Goal: Transaction & Acquisition: Purchase product/service

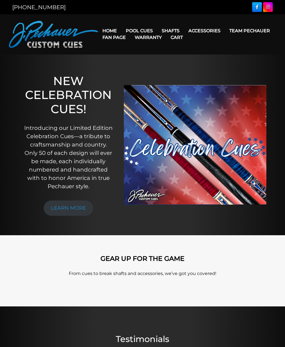
click at [166, 33] on link "Warranty" at bounding box center [148, 37] width 36 height 14
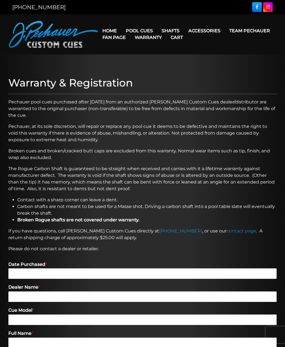
click at [130, 31] on link "Fan Page" at bounding box center [114, 37] width 32 height 14
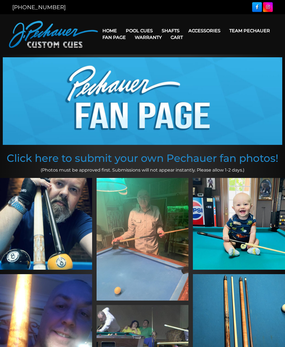
click at [231, 58] on link "Performance Plus Low Deflection Shafts" at bounding box center [206, 55] width 96 height 8
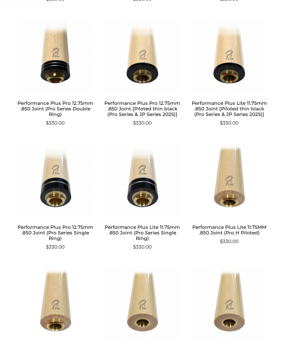
scroll to position [310, 0]
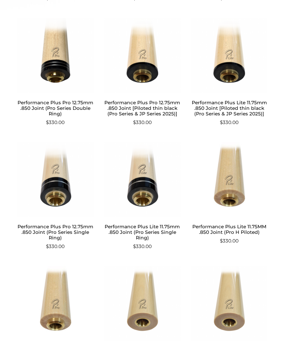
click at [49, 228] on h2 "Performance Plus Pro 12.75mm .850 Joint (Pro Series Single Ring)" at bounding box center [55, 232] width 77 height 22
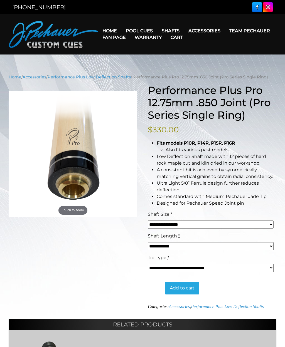
click at [187, 32] on link "Cart" at bounding box center [176, 37] width 21 height 14
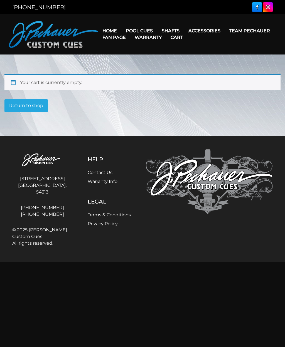
click at [166, 33] on link "Warranty" at bounding box center [148, 37] width 36 height 14
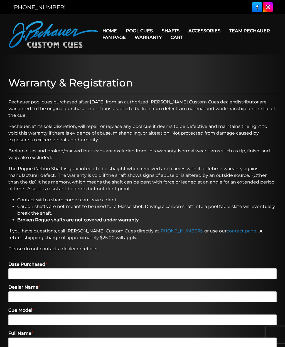
click at [226, 106] on link "Pechauer Tips" at bounding box center [214, 102] width 60 height 8
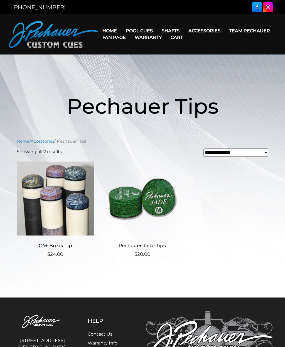
click at [130, 33] on link "Fan Page" at bounding box center [114, 37] width 32 height 14
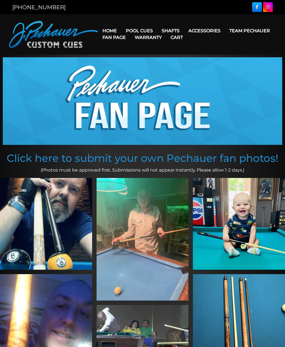
click at [166, 30] on link "Warranty" at bounding box center [148, 37] width 36 height 14
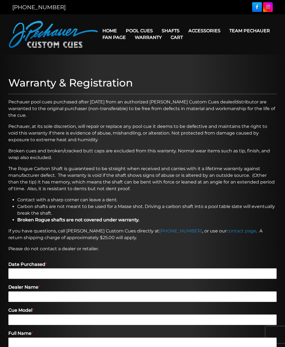
click at [225, 58] on link "Performance Plus Low Deflection Shafts" at bounding box center [206, 55] width 96 height 8
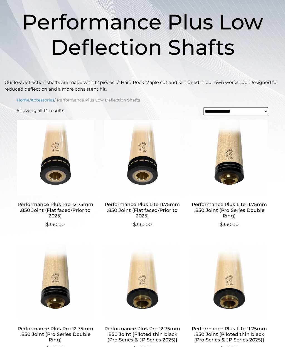
scroll to position [85, 0]
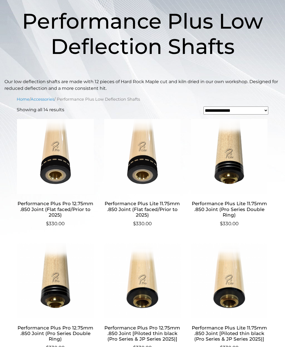
click at [38, 207] on h2 "Performance Plus Pro 12.75mm .850 Joint (Flat faced/Prior to 2025)" at bounding box center [55, 209] width 77 height 22
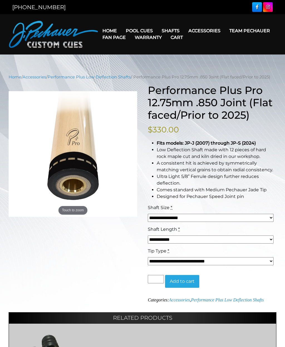
click at [270, 264] on select "**********" at bounding box center [211, 261] width 126 height 8
